Goal: Task Accomplishment & Management: Manage account settings

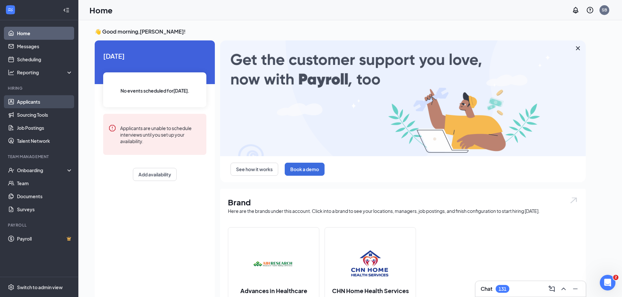
click at [31, 101] on link "Applicants" at bounding box center [45, 101] width 56 height 13
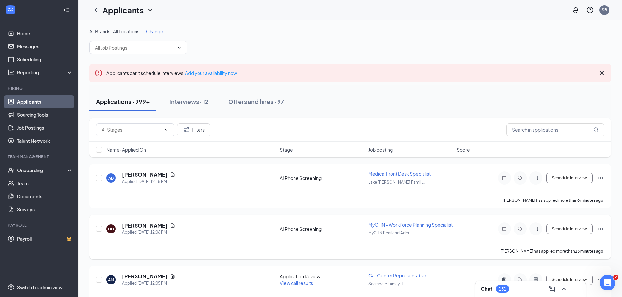
click at [385, 228] on span "MyCHN - Workforce Planning Specialist" at bounding box center [410, 225] width 84 height 6
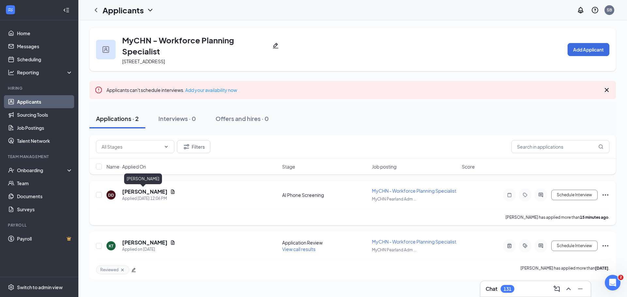
click at [151, 193] on h5 "[PERSON_NAME]" at bounding box center [144, 191] width 45 height 7
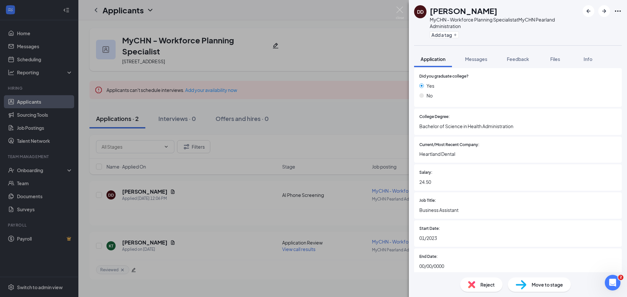
scroll to position [260, 0]
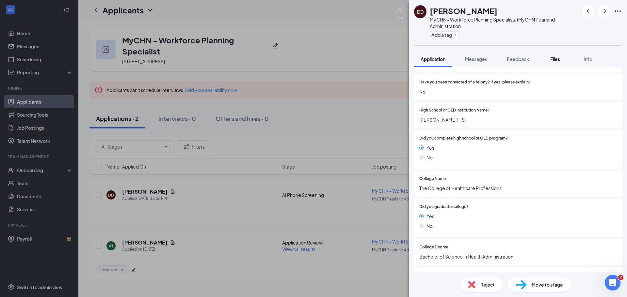
click at [559, 60] on span "Files" at bounding box center [555, 59] width 10 height 6
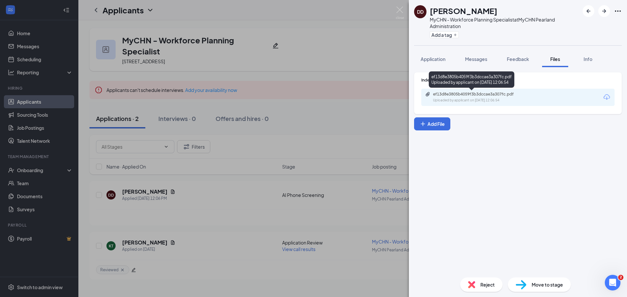
click at [454, 94] on div "ef13d8e3805b4059f3b3dccae3a307fc.pdf" at bounding box center [478, 94] width 91 height 5
click at [483, 279] on div "Reject" at bounding box center [481, 285] width 42 height 14
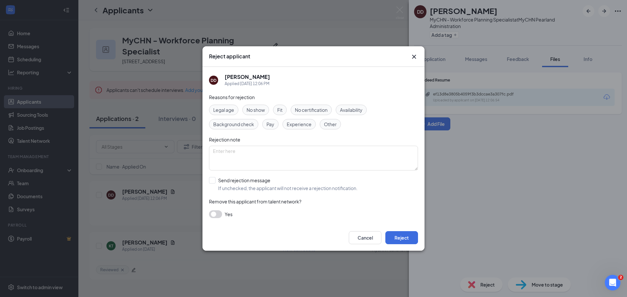
click at [303, 124] on span "Experience" at bounding box center [299, 124] width 25 height 7
click at [215, 179] on input "Send rejection message If unchecked, the applicant will not receive a rejection…" at bounding box center [283, 184] width 148 height 14
checkbox input "true"
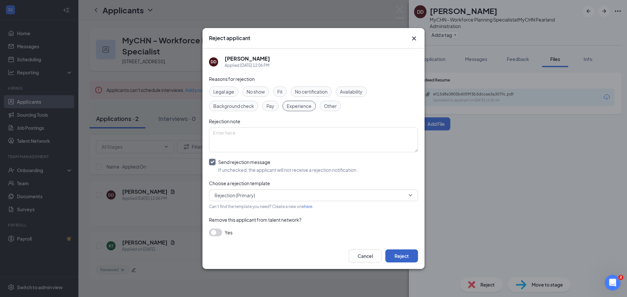
click at [403, 256] on button "Reject" at bounding box center [401, 256] width 33 height 13
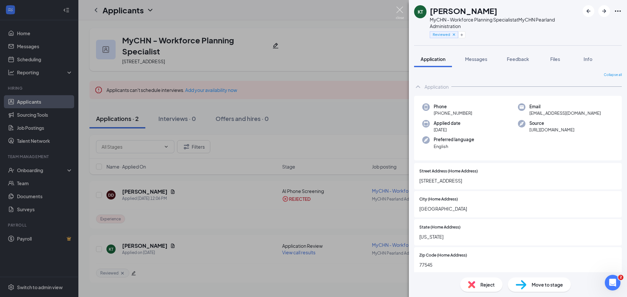
click at [398, 11] on img at bounding box center [400, 13] width 8 height 13
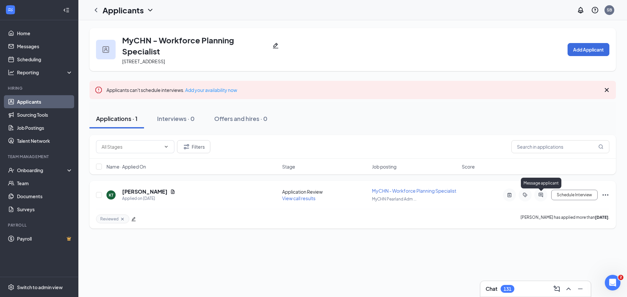
click at [541, 196] on icon "ActiveChat" at bounding box center [540, 195] width 4 height 4
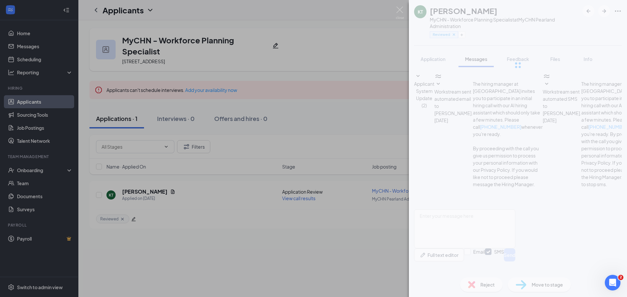
scroll to position [27, 0]
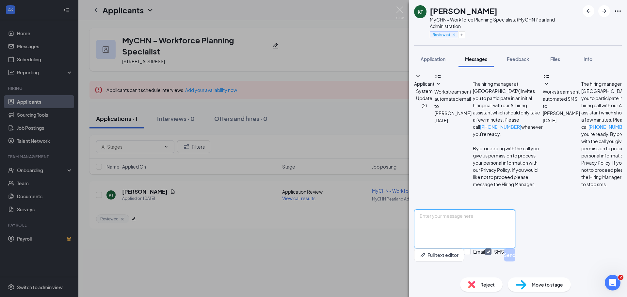
click at [463, 221] on textarea at bounding box center [464, 229] width 101 height 39
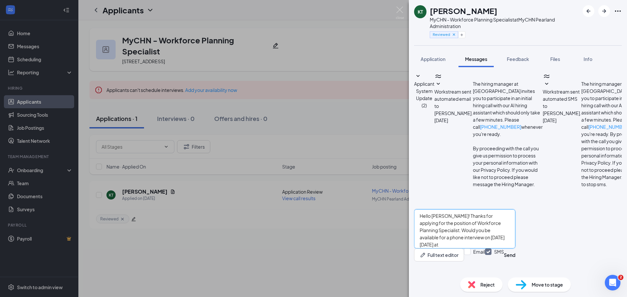
click at [515, 226] on textarea "Hello [PERSON_NAME]! Thanks for applying for the position of Workforce Planning…" at bounding box center [464, 229] width 101 height 39
click at [515, 228] on textarea "Hello [PERSON_NAME]! Thanks for applying for the position of Workforce Planning…" at bounding box center [464, 229] width 101 height 39
type textarea "Hello [PERSON_NAME]! Thanks for applying for the position of Workforce Planning…"
click at [515, 259] on button "Send" at bounding box center [509, 255] width 11 height 13
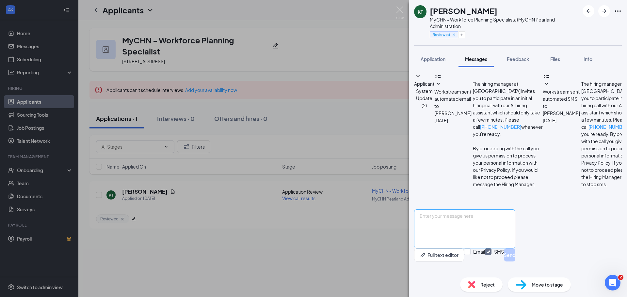
scroll to position [84, 0]
click at [480, 217] on textarea at bounding box center [464, 229] width 101 height 39
click at [400, 8] on img at bounding box center [400, 13] width 8 height 13
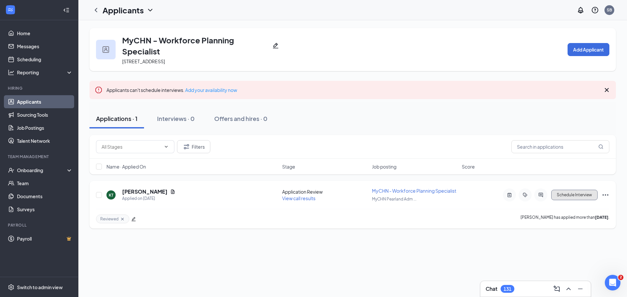
click at [574, 197] on button "Schedule Interview" at bounding box center [574, 195] width 46 height 10
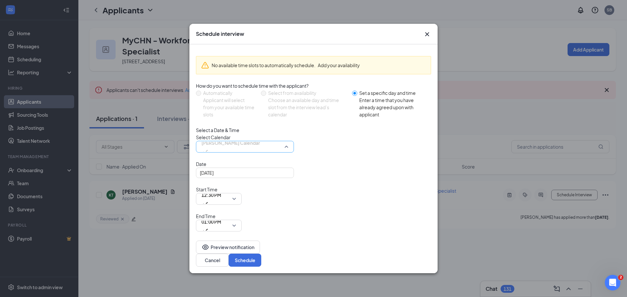
click at [285, 152] on span "[PERSON_NAME] Calendar" at bounding box center [244, 147] width 87 height 10
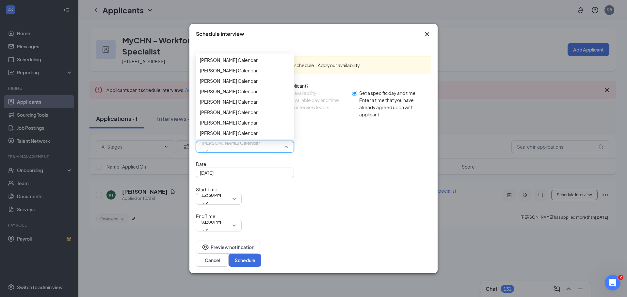
click at [225, 24] on span "[PERSON_NAME] Calendar" at bounding box center [229, 20] width 58 height 7
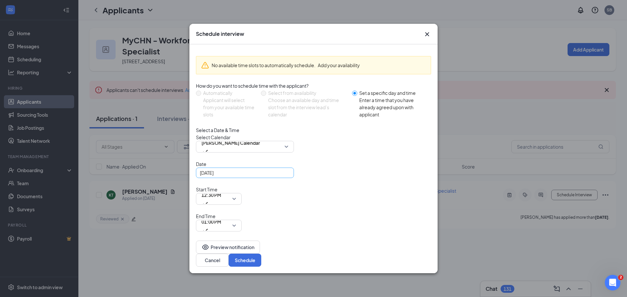
click at [286, 177] on div "[DATE]" at bounding box center [245, 172] width 90 height 7
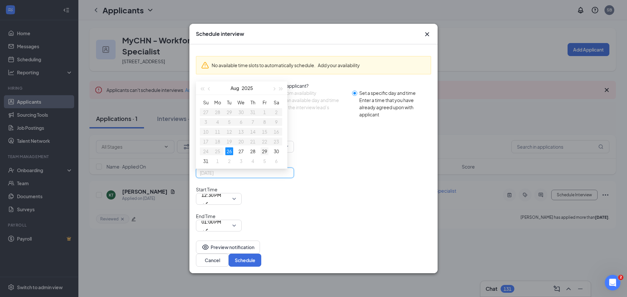
type input "[DATE]"
click at [261, 155] on div "29" at bounding box center [264, 152] width 8 height 8
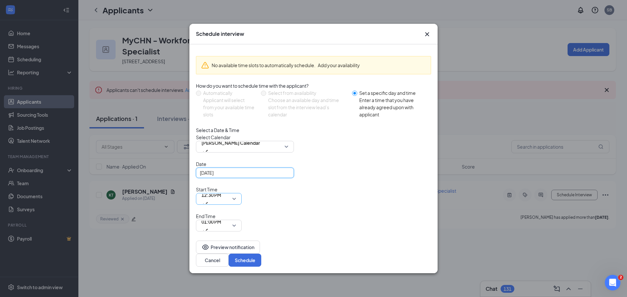
click at [236, 200] on span "12:30 PM" at bounding box center [218, 199] width 35 height 10
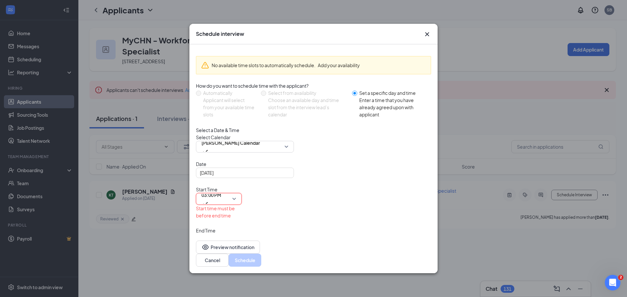
scroll to position [713, 0]
click at [236, 235] on span "01:00 PM" at bounding box center [218, 240] width 35 height 10
click at [420, 190] on div "Date [DATE] [DATE] Su Mo Tu We Th Fr Sa 27 28 29 30 31 1 2 3 4 5 6 7 8 9 10 11 …" at bounding box center [313, 196] width 235 height 71
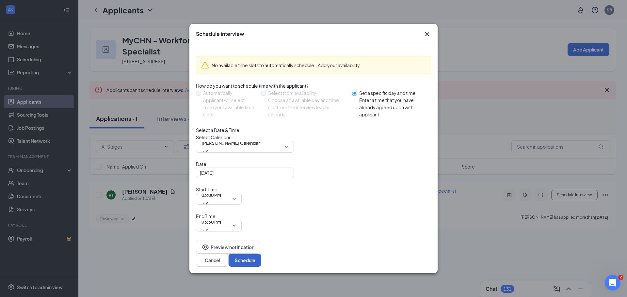
click at [261, 254] on button "Schedule" at bounding box center [244, 260] width 33 height 13
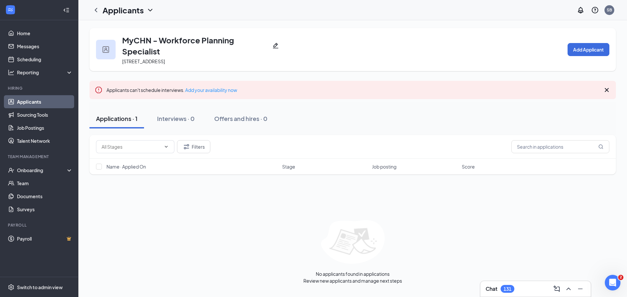
click at [136, 118] on div "Applications · 1" at bounding box center [116, 119] width 41 height 8
click at [171, 117] on div "Interviews · 0" at bounding box center [176, 119] width 38 height 8
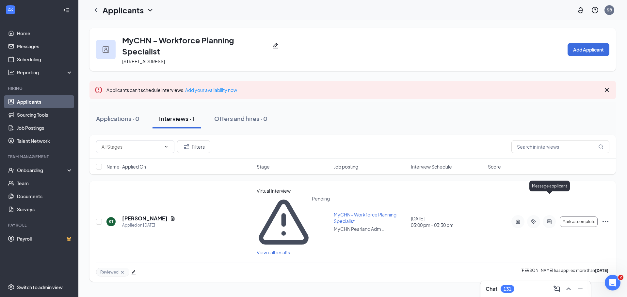
click at [550, 219] on icon "ActiveChat" at bounding box center [549, 221] width 8 height 5
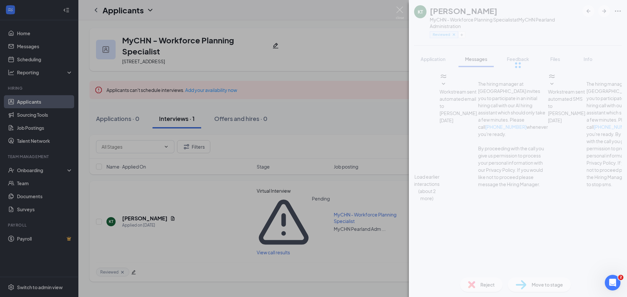
scroll to position [166, 0]
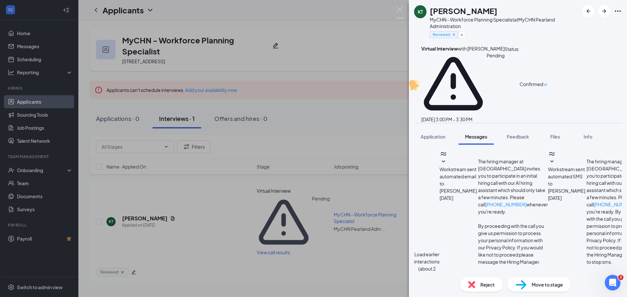
click at [257, 239] on div "[PERSON_NAME] MyCHN - Workforce Planning Specialist at MyCHN Pearland Administr…" at bounding box center [313, 148] width 627 height 297
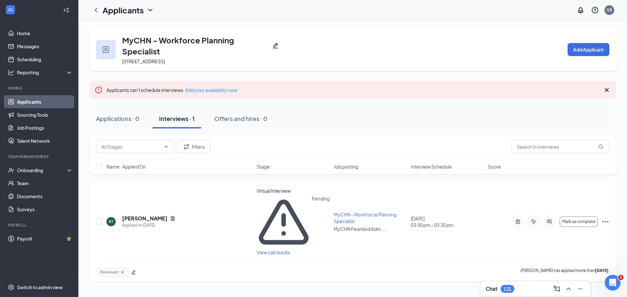
click at [606, 218] on icon "Ellipses" at bounding box center [605, 222] width 8 height 8
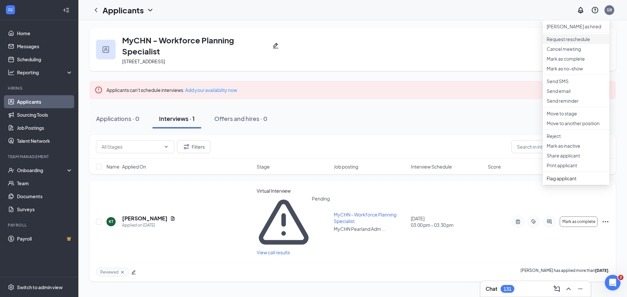
click at [575, 42] on p "Request reschedule" at bounding box center [575, 39] width 59 height 7
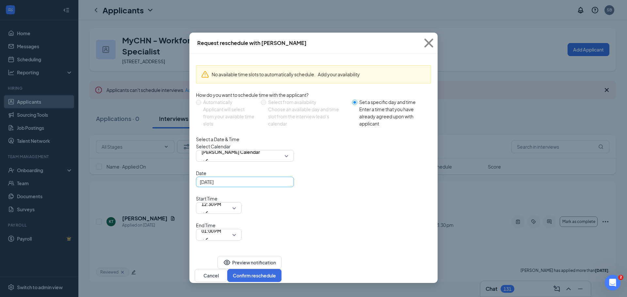
click at [287, 186] on div "[DATE]" at bounding box center [245, 182] width 90 height 7
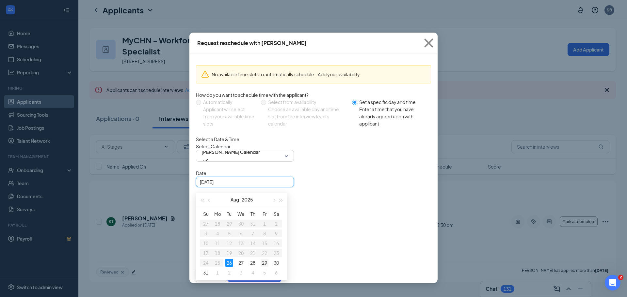
type input "[DATE]"
click at [264, 267] on div "29" at bounding box center [264, 263] width 8 height 8
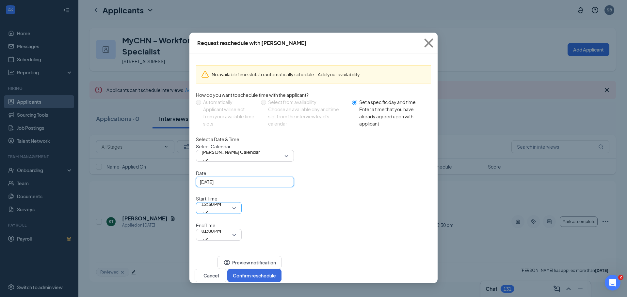
click at [236, 203] on span "12:30 PM" at bounding box center [218, 208] width 35 height 10
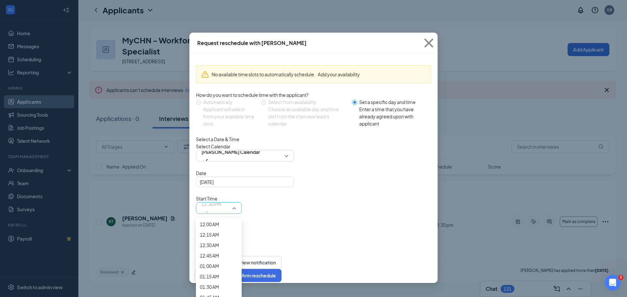
scroll to position [683, 0]
click at [241, 48] on div "12:00 PM" at bounding box center [219, 43] width 46 height 10
click at [236, 203] on span "12:00 PM" at bounding box center [218, 208] width 35 height 10
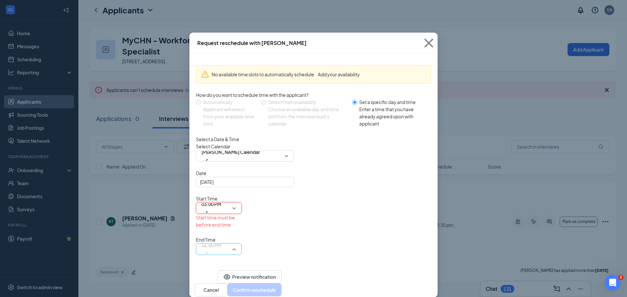
click at [241, 243] on div "01:00 PM" at bounding box center [219, 249] width 46 height 12
click at [219, 18] on span "03:30 PM" at bounding box center [209, 13] width 19 height 7
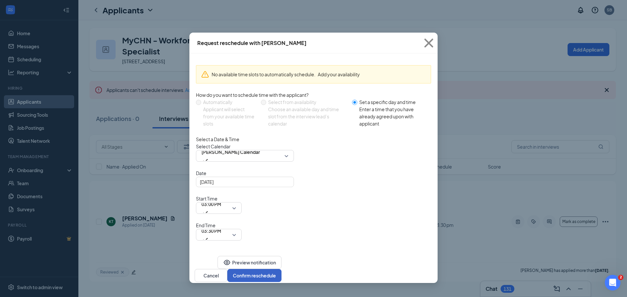
click at [281, 269] on button "Confirm reschedule" at bounding box center [254, 275] width 54 height 13
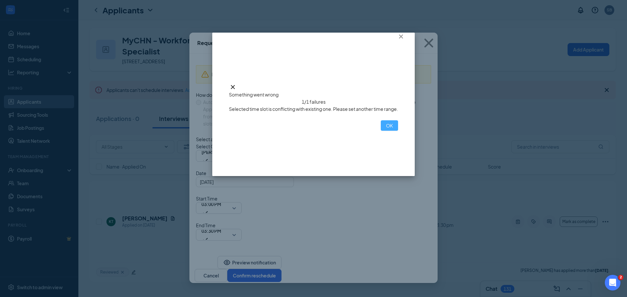
click at [381, 131] on button "OK" at bounding box center [389, 125] width 17 height 10
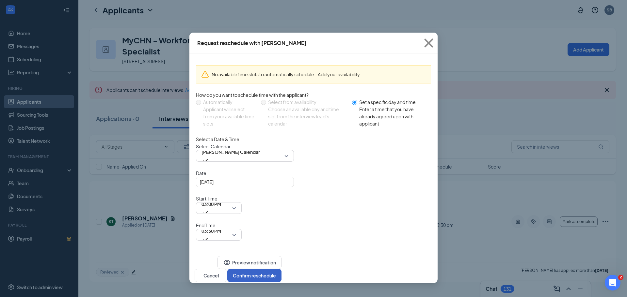
click at [281, 269] on button "Confirm reschedule" at bounding box center [254, 275] width 54 height 13
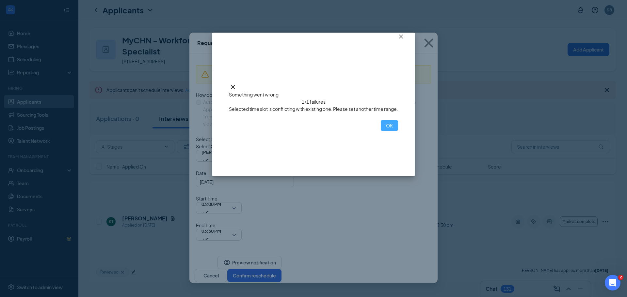
click at [381, 131] on button "OK" at bounding box center [389, 125] width 17 height 10
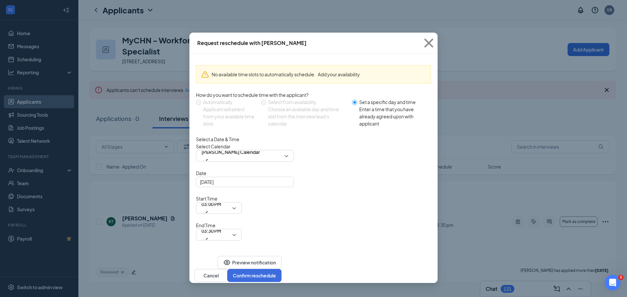
click at [299, 211] on div "No available time slots to automatically schedule. Add your availability How do…" at bounding box center [313, 155] width 248 height 202
click at [289, 162] on div "[PERSON_NAME] Calendar" at bounding box center [245, 156] width 98 height 12
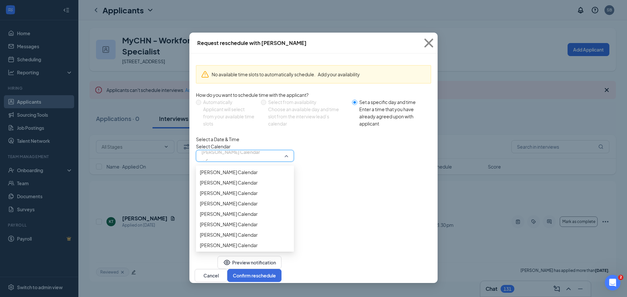
click at [241, 137] on span "[PERSON_NAME] Calendar" at bounding box center [229, 133] width 58 height 7
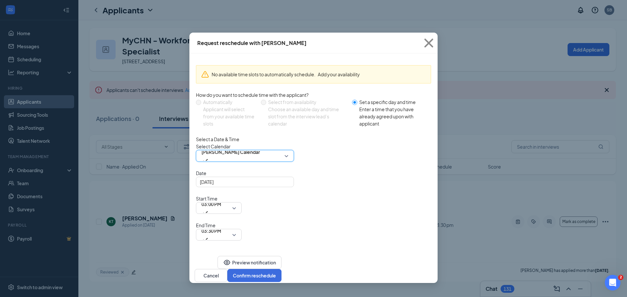
click at [281, 256] on div "Preview notification Cancel Confirm reschedule" at bounding box center [237, 269] width 87 height 26
click at [231, 256] on button "Preview notification" at bounding box center [249, 262] width 64 height 13
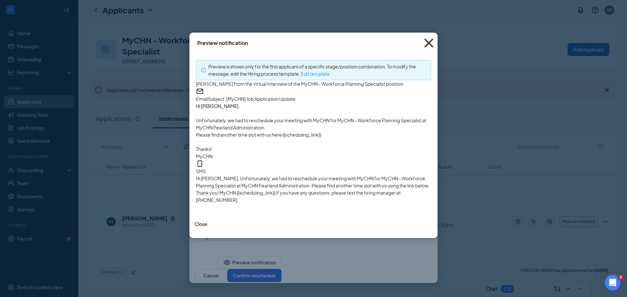
drag, startPoint x: 427, startPoint y: 44, endPoint x: 397, endPoint y: 227, distance: 185.1
click at [397, 221] on div "Preview notification Preview is shown only for the first applicant of a specifi…" at bounding box center [313, 136] width 248 height 206
click at [207, 228] on button "Close" at bounding box center [200, 224] width 13 height 7
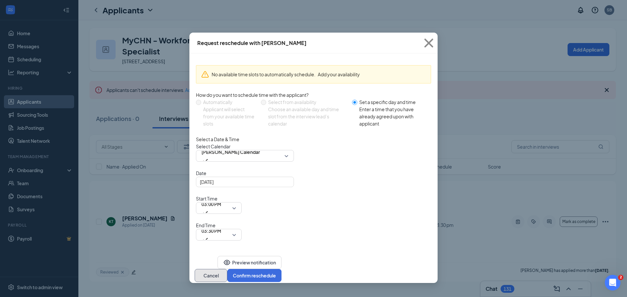
click at [227, 269] on button "Cancel" at bounding box center [210, 275] width 33 height 13
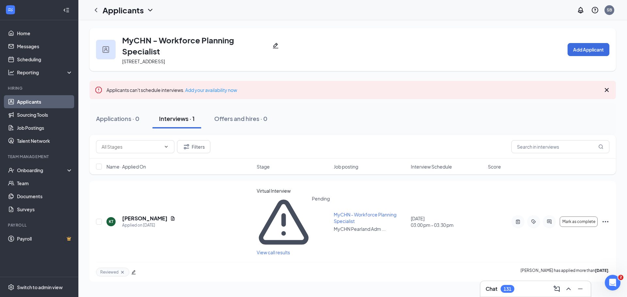
click at [605, 91] on icon "Cross" at bounding box center [606, 90] width 8 height 8
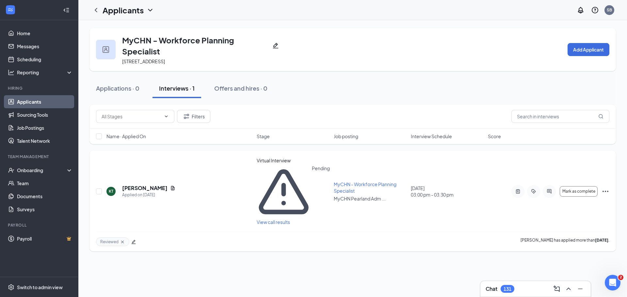
click at [445, 182] on div "[PERSON_NAME] Applied on [DATE] Virtual Interview Pending View call results MyC…" at bounding box center [352, 194] width 513 height 75
click at [519, 189] on icon "ActiveNote" at bounding box center [518, 191] width 8 height 5
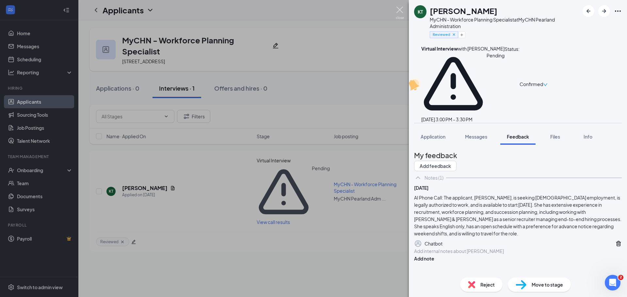
click at [400, 12] on img at bounding box center [400, 13] width 8 height 13
